Goal: Check status: Check status

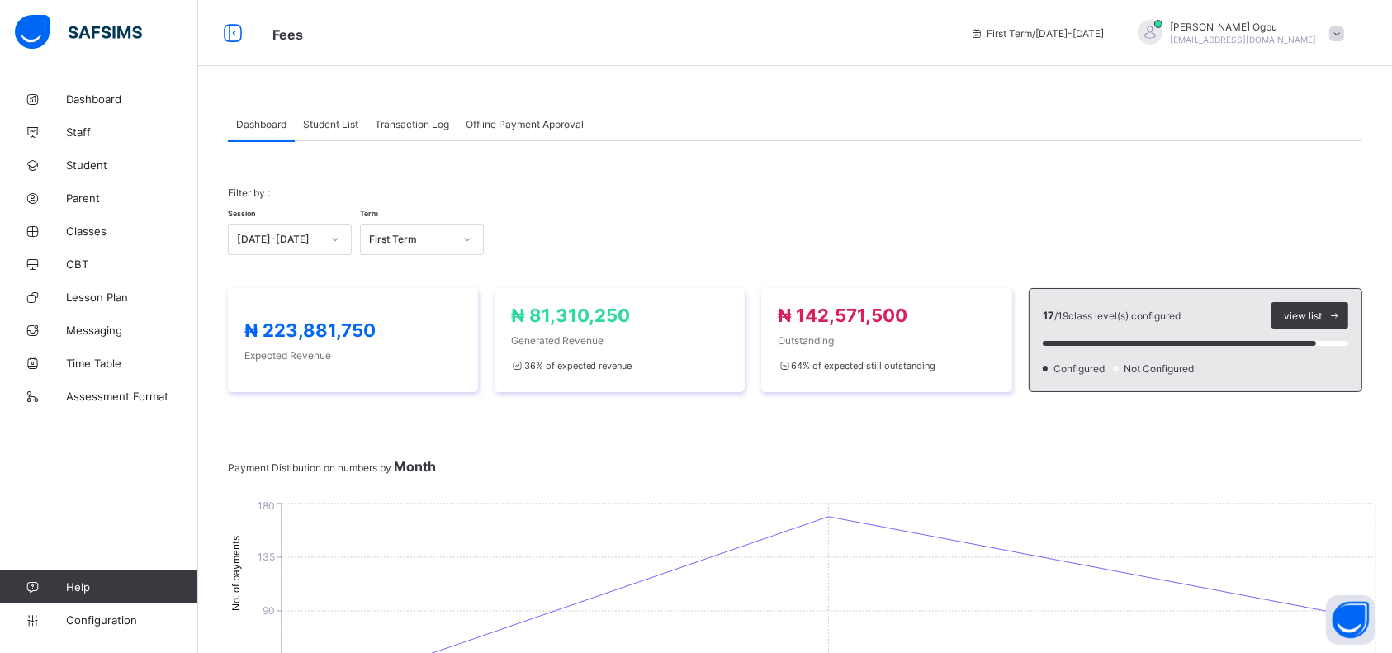
click at [925, 475] on span at bounding box center [795, 487] width 1134 height 25
click at [1143, 182] on div "Filter by : Session 2025-2026 Term First Term" at bounding box center [795, 221] width 1134 height 102
click at [325, 125] on span "Student List" at bounding box center [330, 124] width 55 height 12
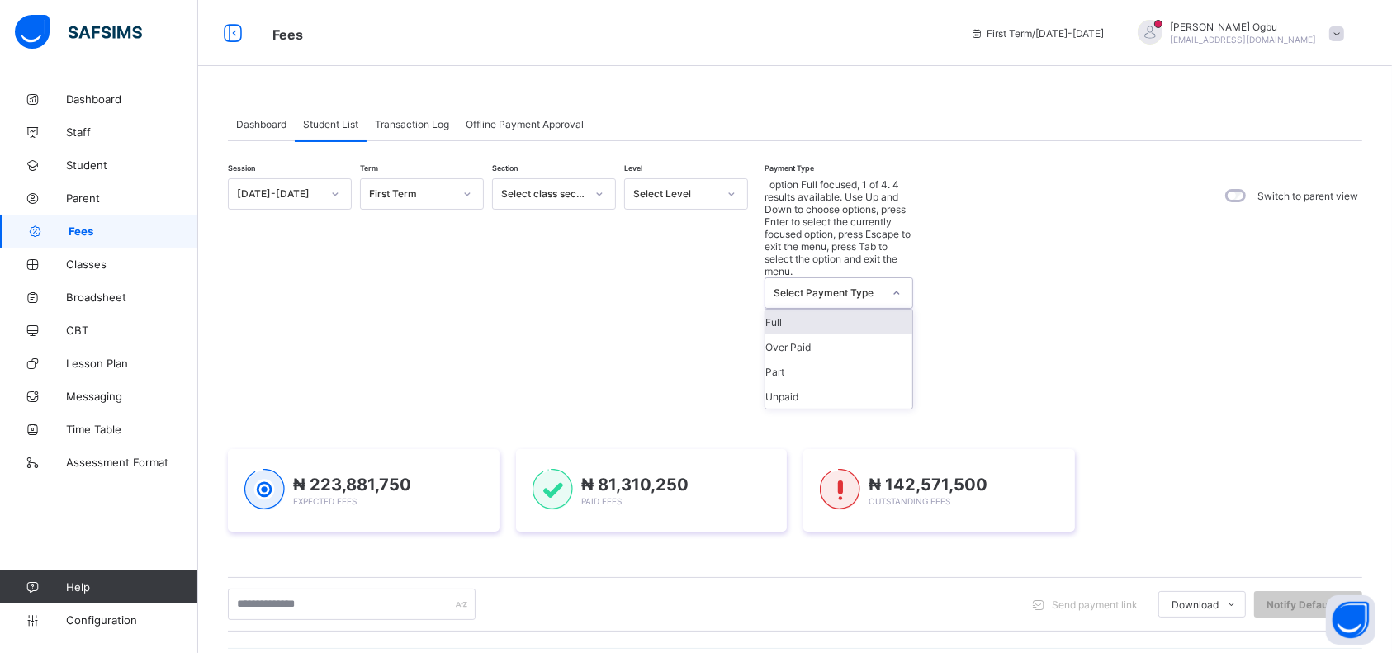
click at [816, 310] on div "Full" at bounding box center [838, 322] width 147 height 25
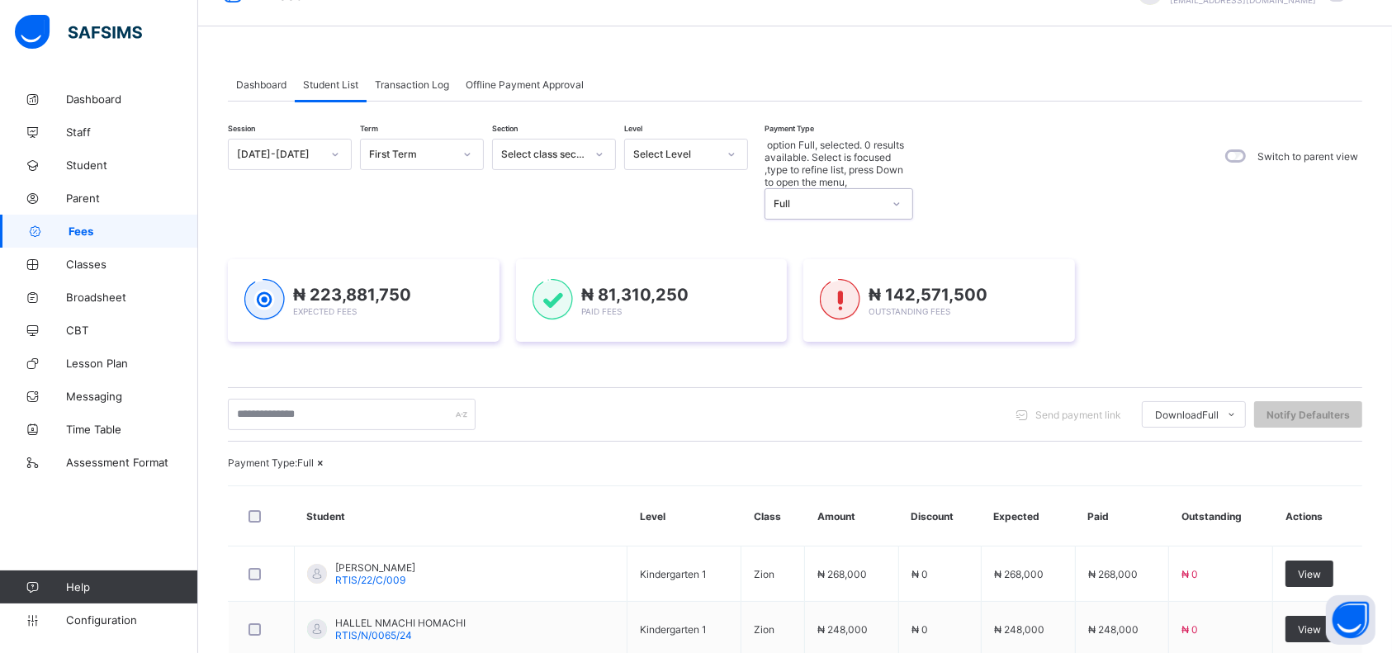
scroll to position [35, 0]
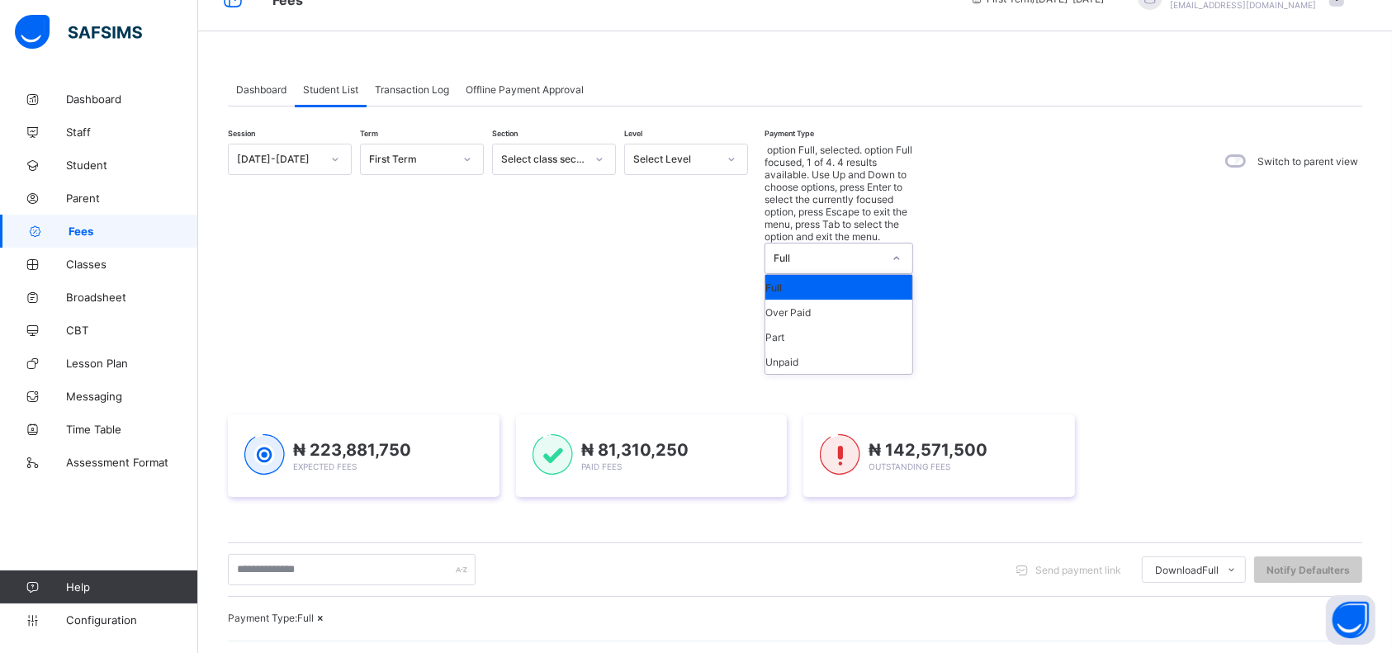
click at [793, 324] on div "Part" at bounding box center [838, 336] width 147 height 25
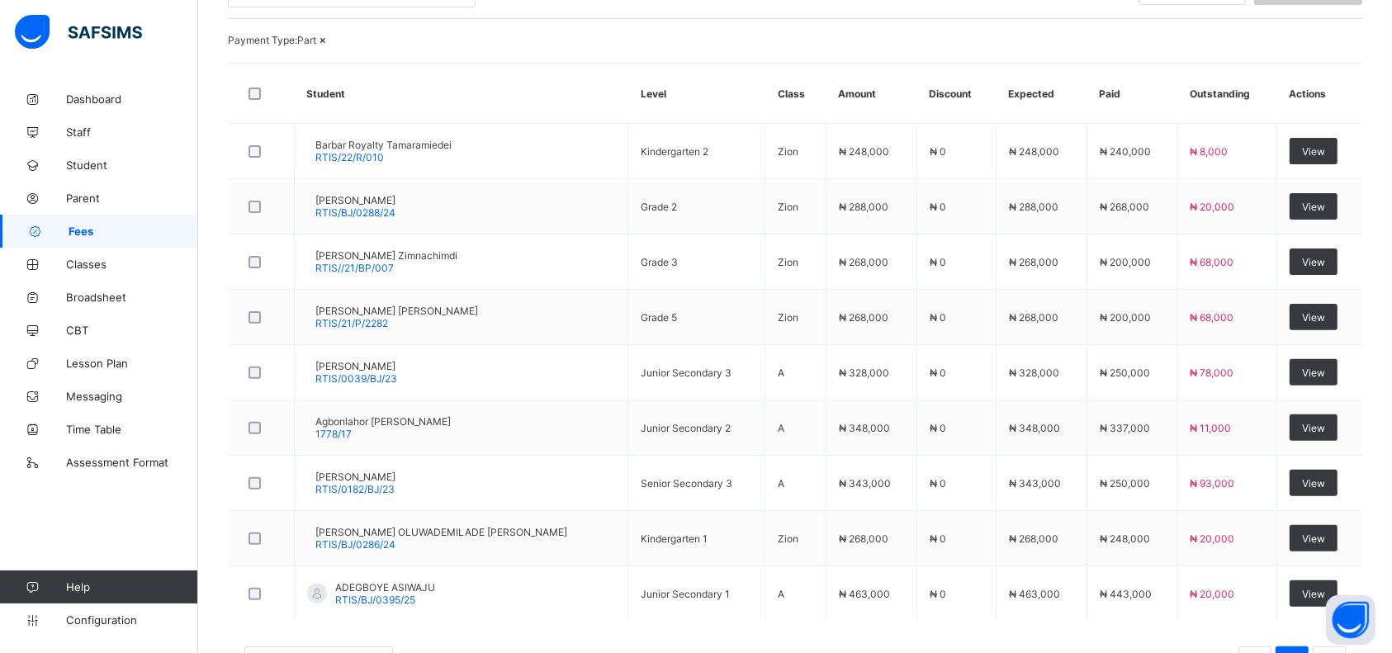
scroll to position [527, 0]
